Goal: Task Accomplishment & Management: Use online tool/utility

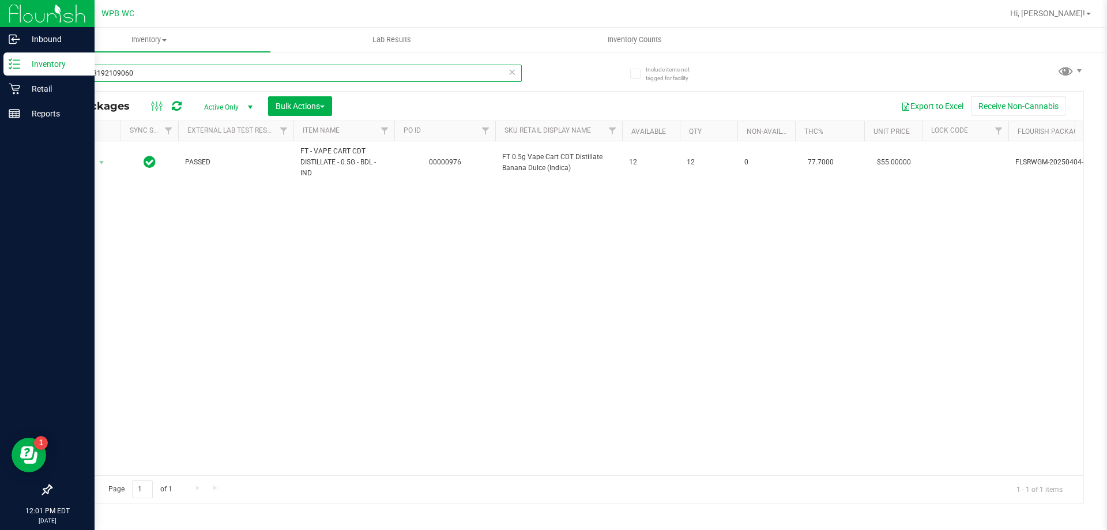
drag, startPoint x: 103, startPoint y: 73, endPoint x: 31, endPoint y: 129, distance: 90.8
click at [0, 99] on div "Inbound Inventory Retail Reports 12:01 PM EDT [DATE] 09/29 WPB WC Hi, [PERSON_N…" at bounding box center [553, 265] width 1107 height 530
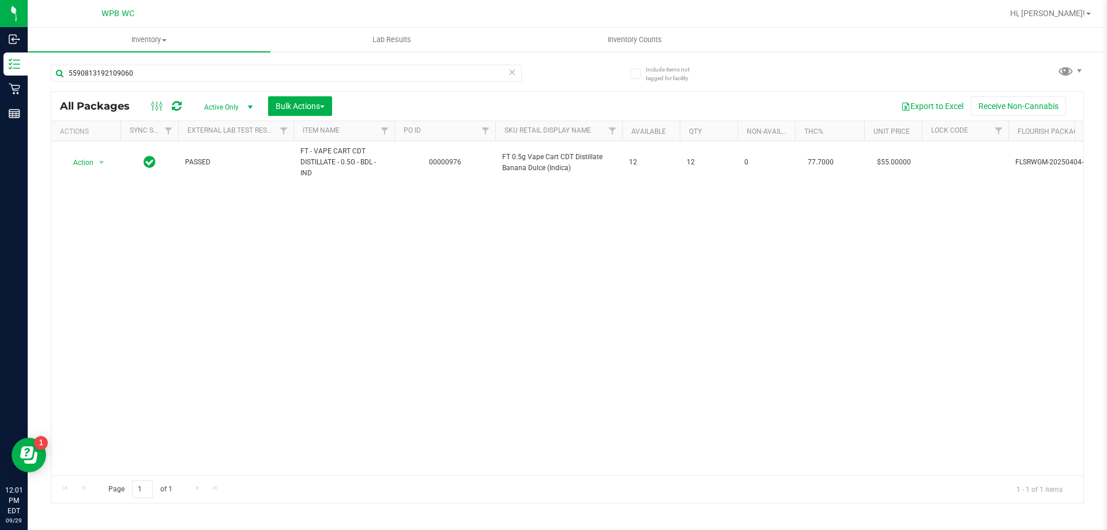
drag, startPoint x: 31, startPoint y: 129, endPoint x: 165, endPoint y: 272, distance: 196.3
click at [165, 272] on div "Action Action Create package Edit attributes Global inventory Locate package Lo…" at bounding box center [567, 308] width 1032 height 334
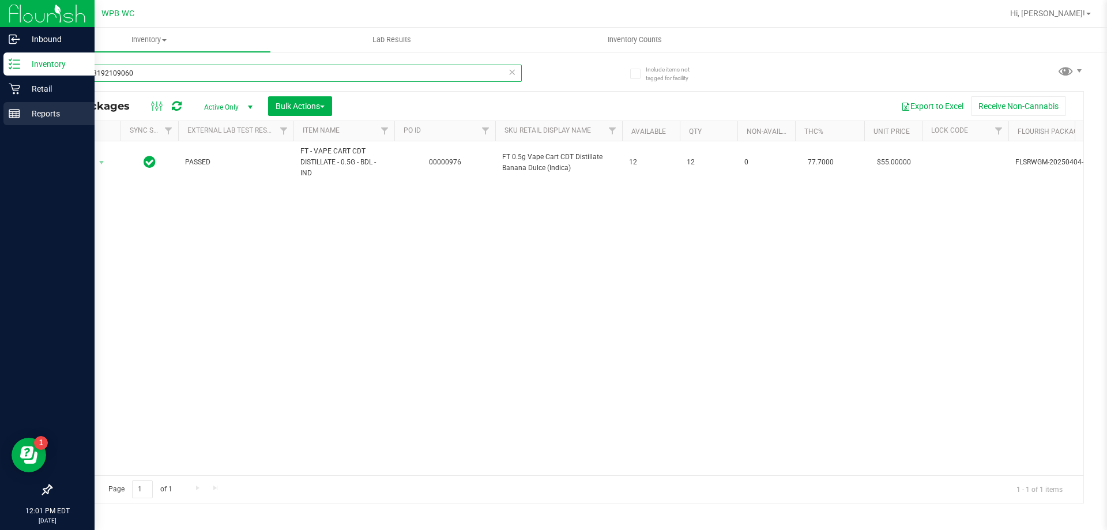
click at [0, 96] on div "Inbound Inventory Retail Reports 12:01 PM EDT [DATE] 09/29 WPB WC Hi, [PERSON_N…" at bounding box center [553, 265] width 1107 height 530
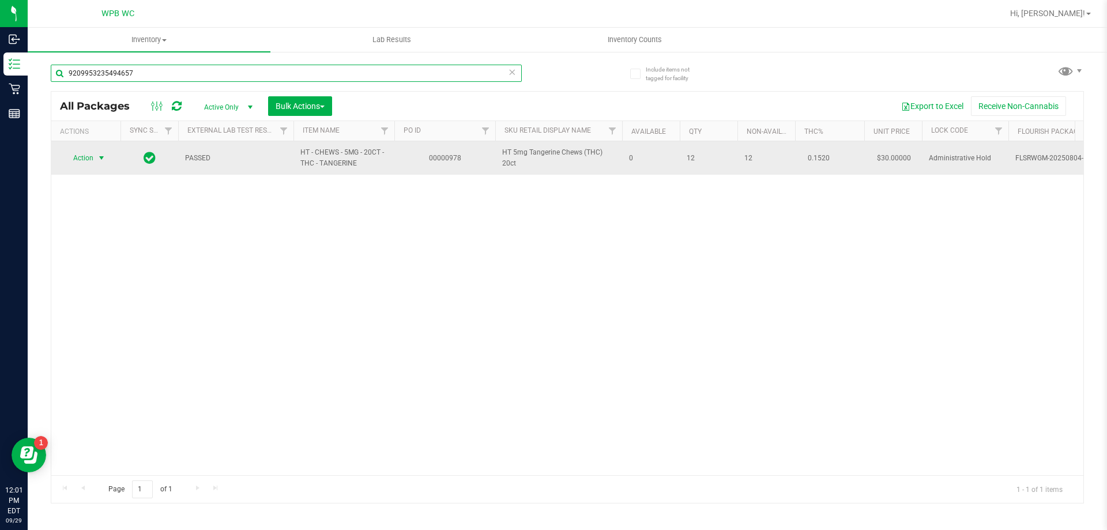
type input "9209953235494657"
click at [95, 161] on span "select" at bounding box center [102, 158] width 14 height 16
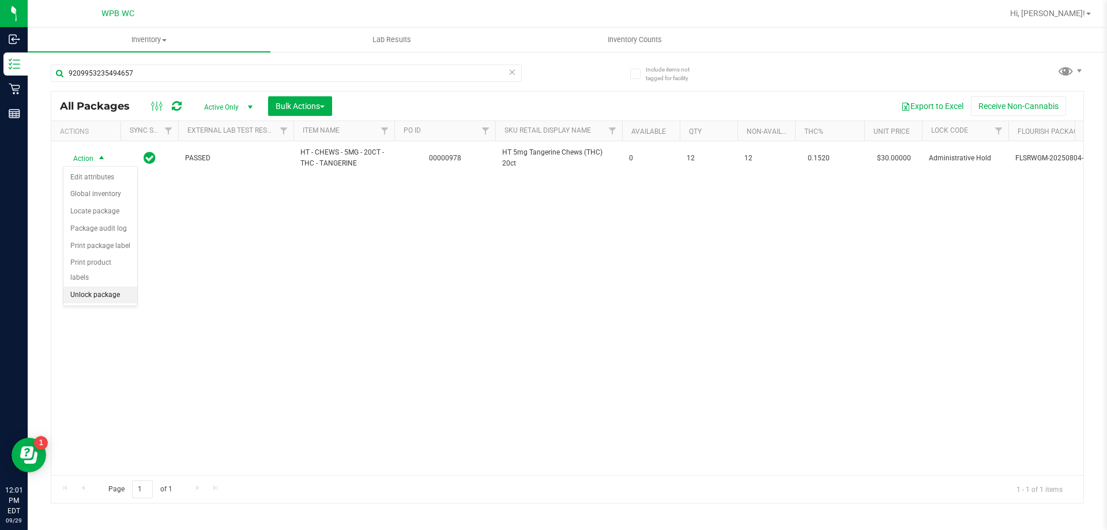
click at [110, 287] on li "Unlock package" at bounding box center [100, 295] width 74 height 17
